Goal: Information Seeking & Learning: Learn about a topic

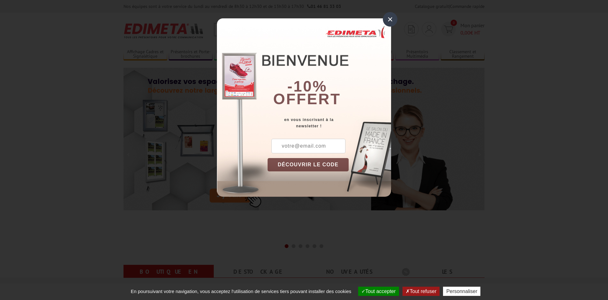
click at [388, 19] on div "×" at bounding box center [390, 19] width 15 height 15
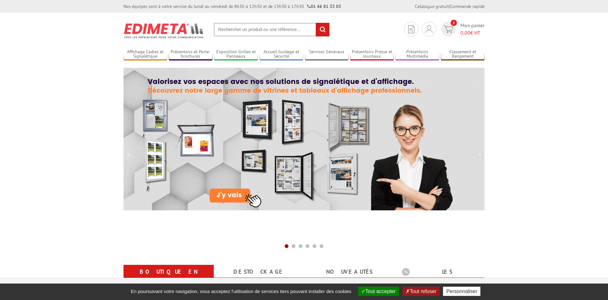
click at [244, 33] on input "text" at bounding box center [272, 30] width 116 height 14
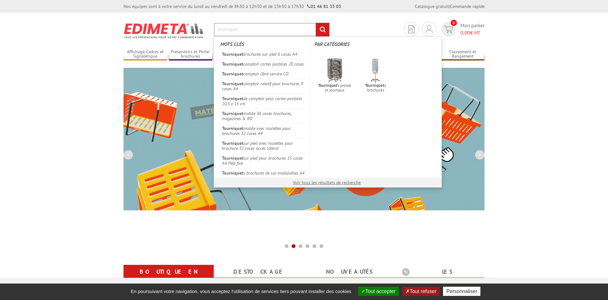
type input "tourniquet"
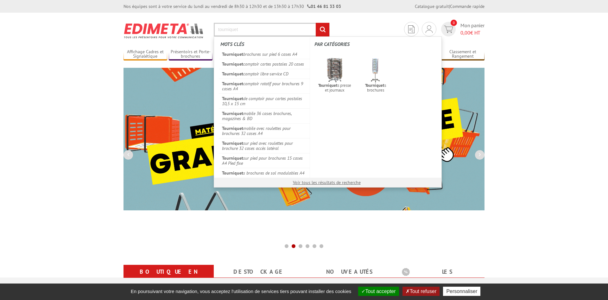
click at [316, 23] on input "rechercher" at bounding box center [323, 30] width 14 height 14
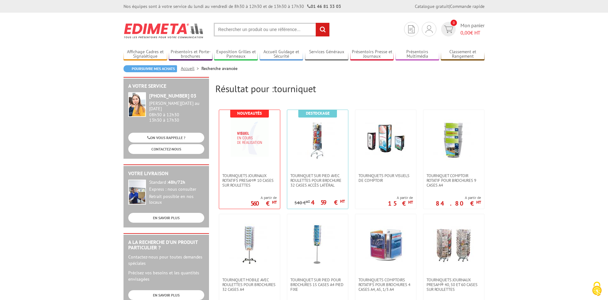
click at [241, 29] on input "text" at bounding box center [272, 30] width 116 height 14
type input "[PERSON_NAME]"
click at [316, 23] on input "rechercher" at bounding box center [323, 30] width 14 height 14
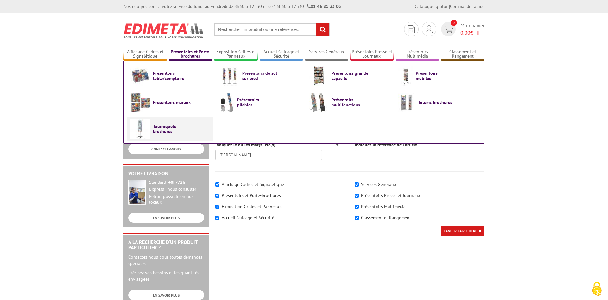
click at [163, 131] on span "Tourniquets brochures" at bounding box center [172, 129] width 38 height 10
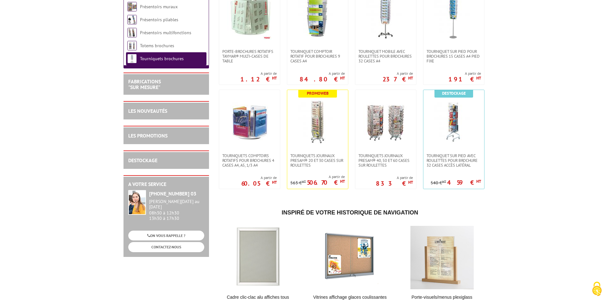
scroll to position [161, 0]
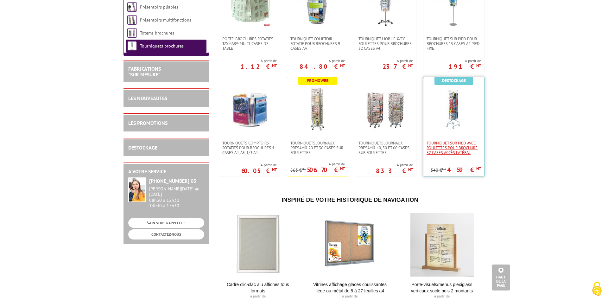
click at [445, 146] on span "Tourniquet sur pied avec roulettes pour brochure 32 cases accès latéral" at bounding box center [453, 148] width 54 height 14
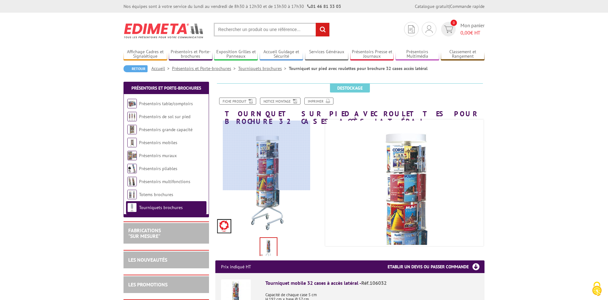
click at [267, 144] on div at bounding box center [266, 156] width 87 height 70
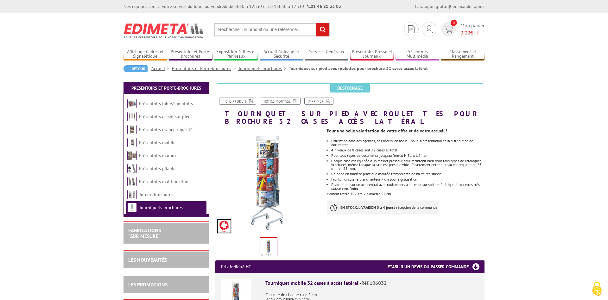
click at [264, 238] on img at bounding box center [268, 248] width 16 height 20
click at [270, 36] on input "text" at bounding box center [272, 30] width 116 height 14
type input "manga"
click at [316, 23] on input "rechercher" at bounding box center [323, 30] width 14 height 14
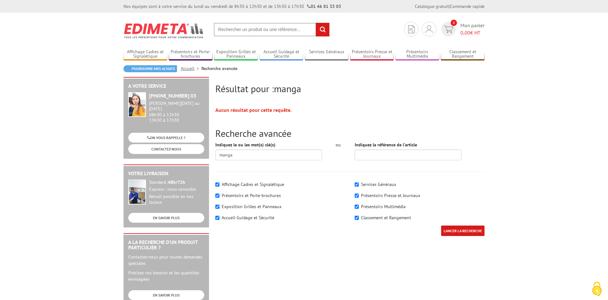
click at [166, 34] on img at bounding box center [163, 30] width 81 height 23
